Goal: Task Accomplishment & Management: Manage account settings

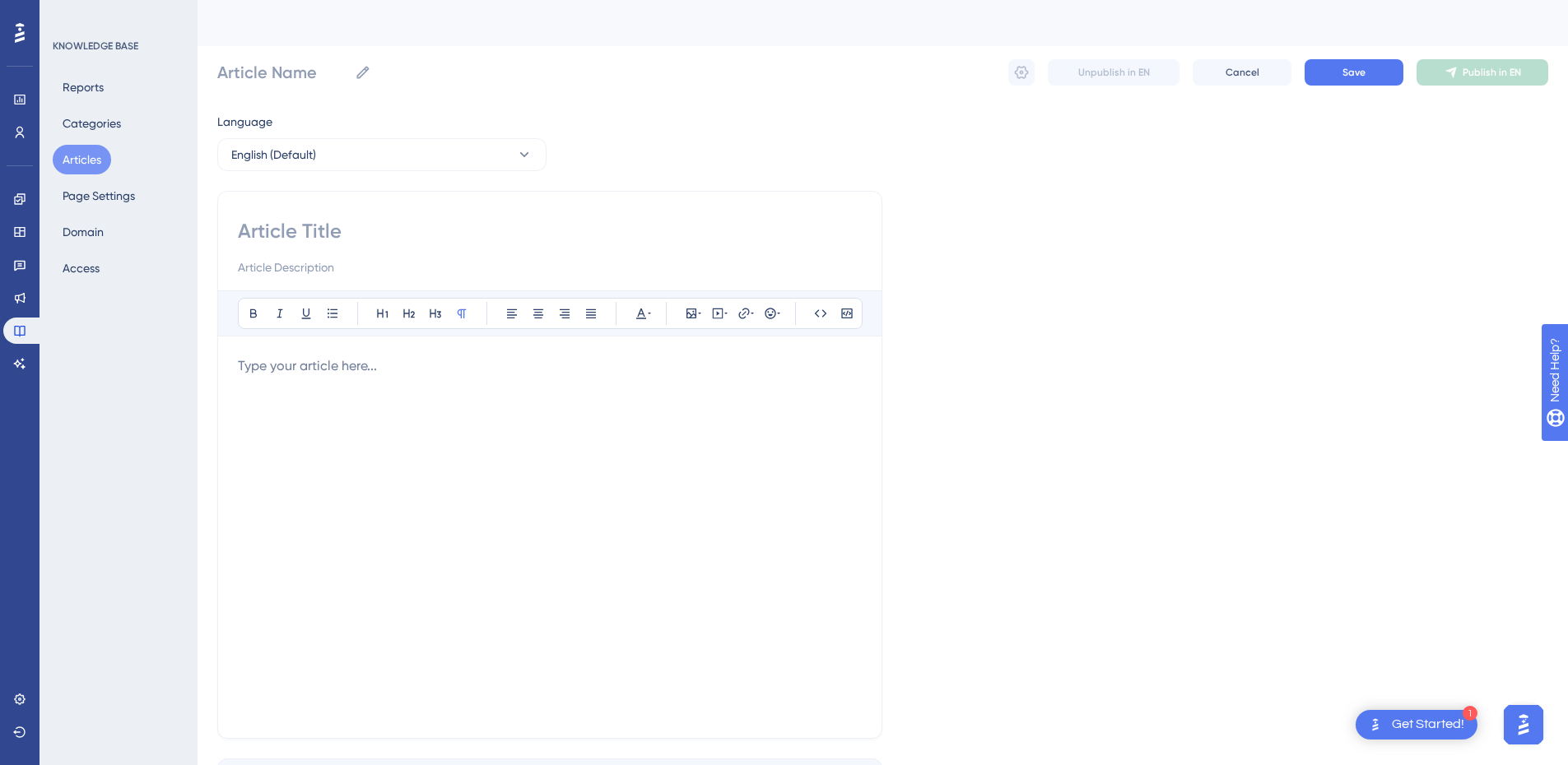
click at [83, 158] on button "Articles" at bounding box center [82, 159] width 58 height 30
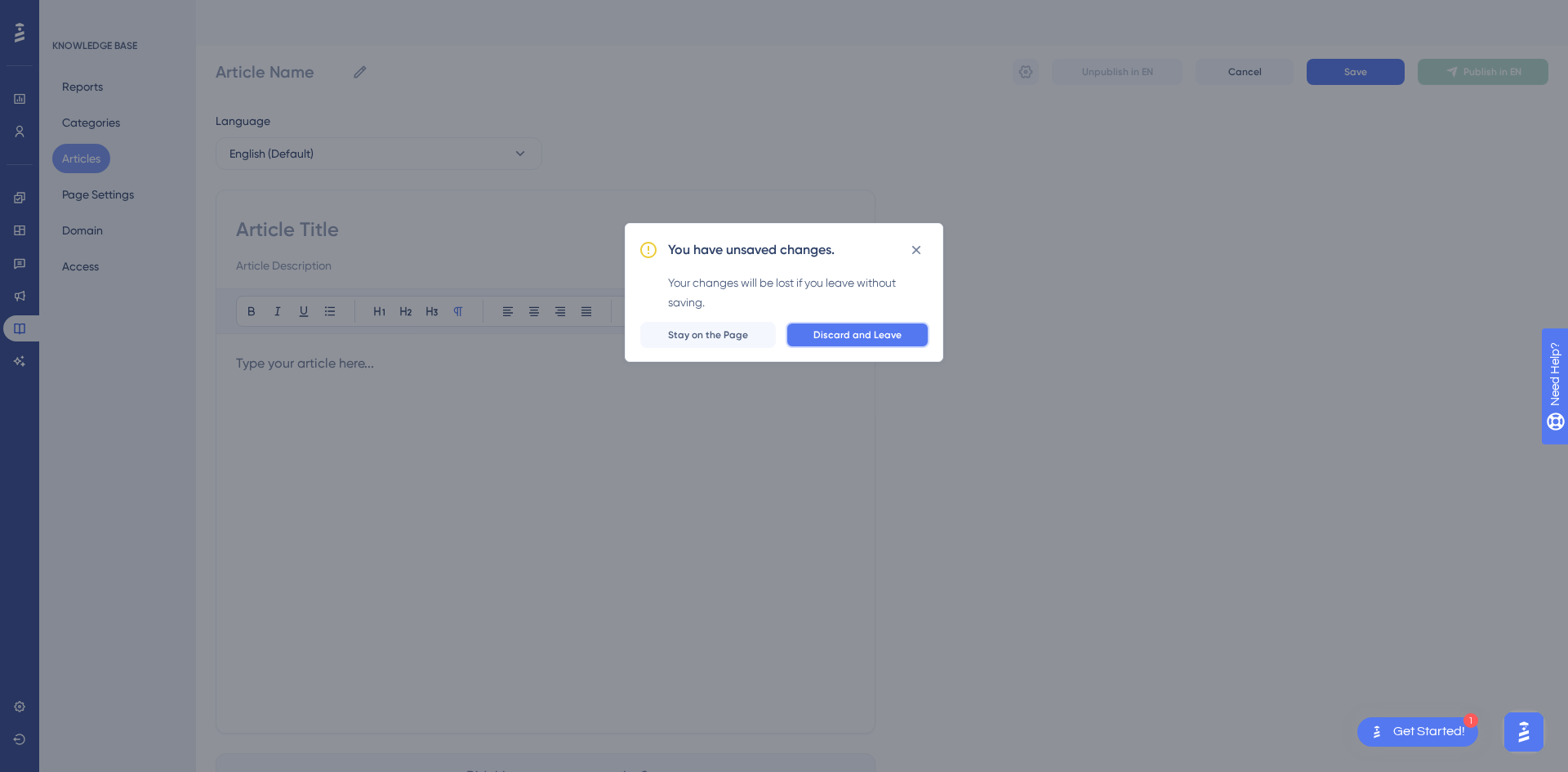
click at [925, 338] on button "Discard and Leave" at bounding box center [857, 335] width 143 height 26
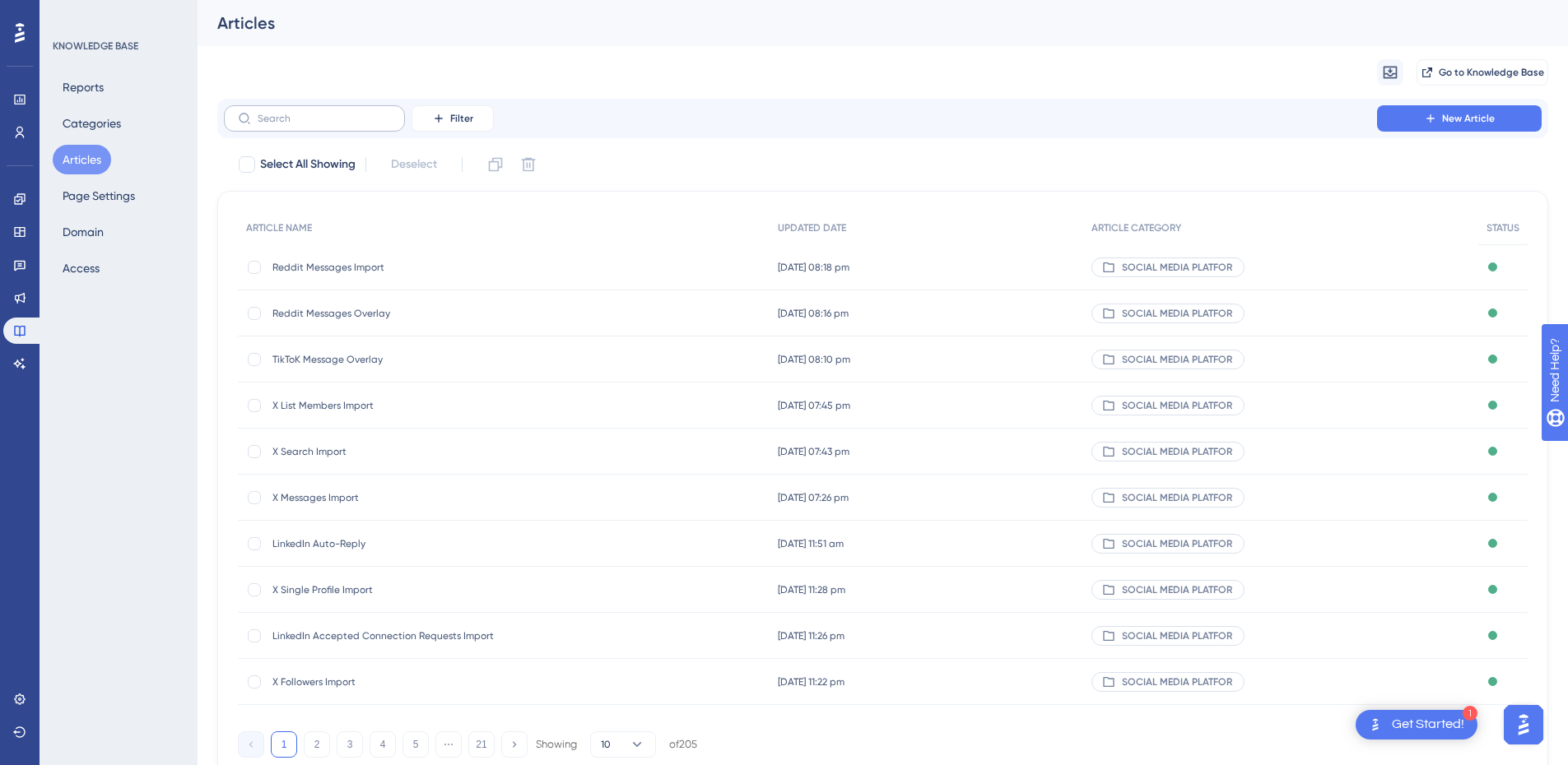
click at [325, 126] on label at bounding box center [314, 118] width 181 height 26
click at [325, 124] on input "text" at bounding box center [324, 118] width 134 height 12
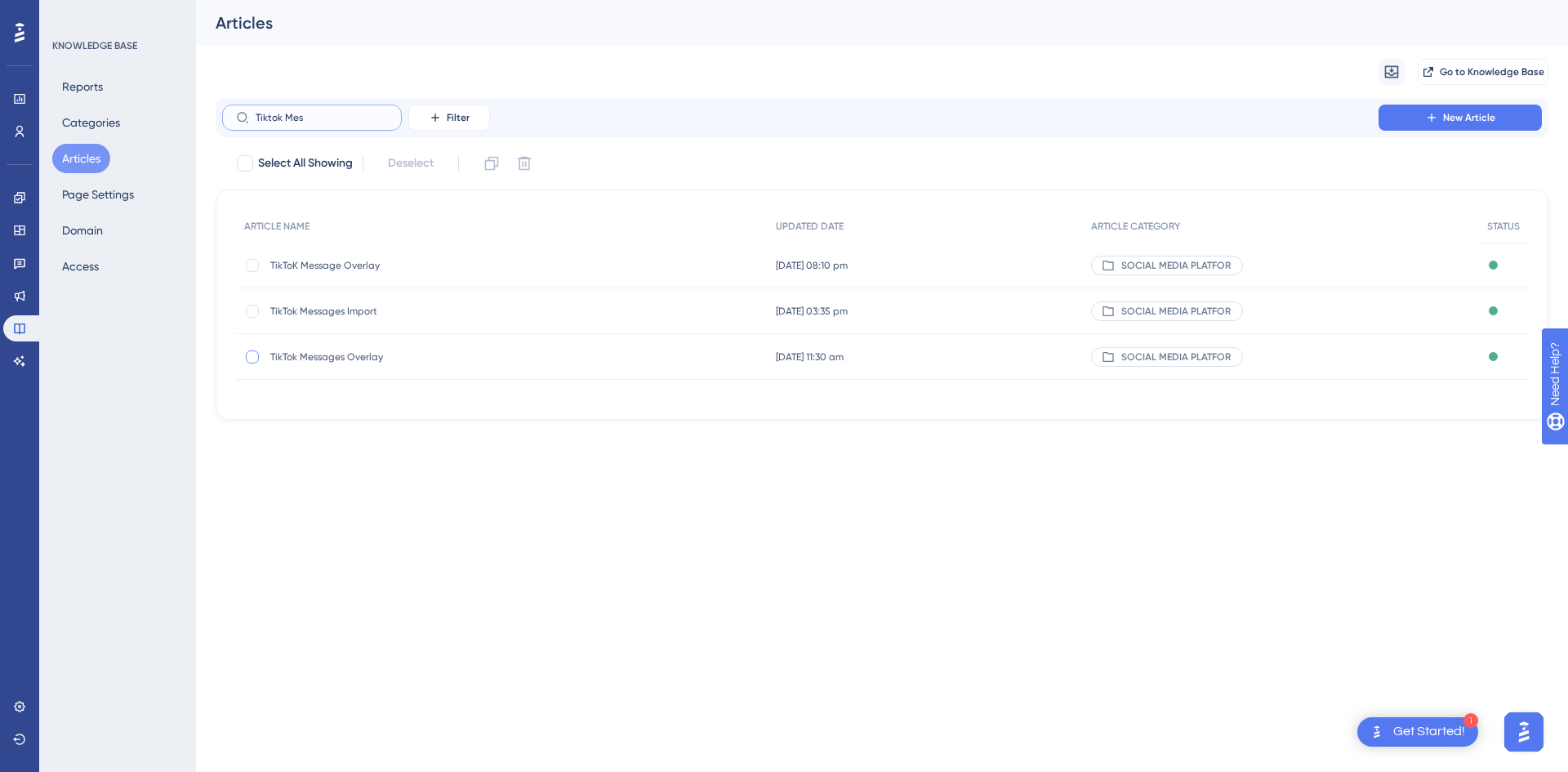
type input "Tiktok Mes"
click at [254, 358] on div at bounding box center [253, 356] width 13 height 13
click at [532, 166] on icon at bounding box center [524, 163] width 16 height 16
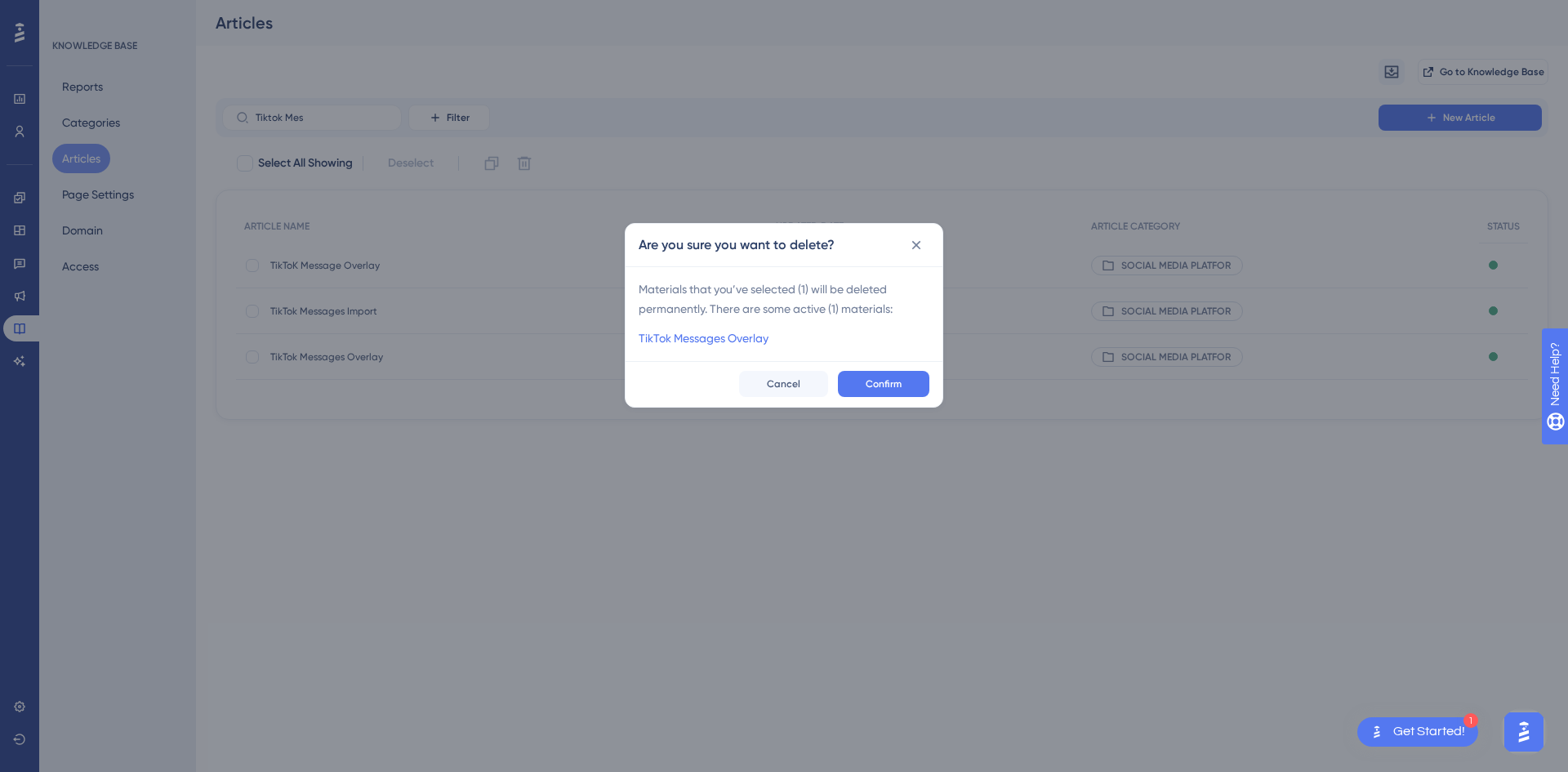
checkbox input "false"
click at [887, 384] on span "Confirm" at bounding box center [884, 383] width 36 height 13
